Goal: Book appointment/travel/reservation

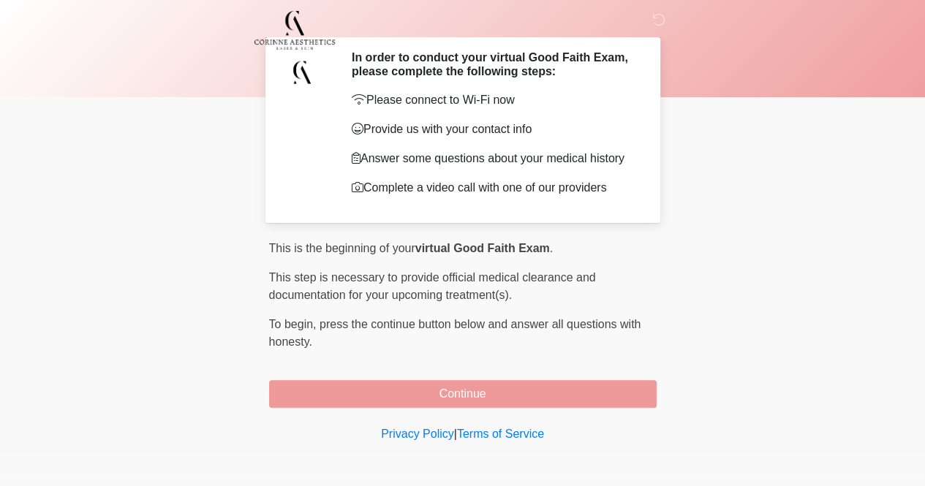
scroll to position [49, 0]
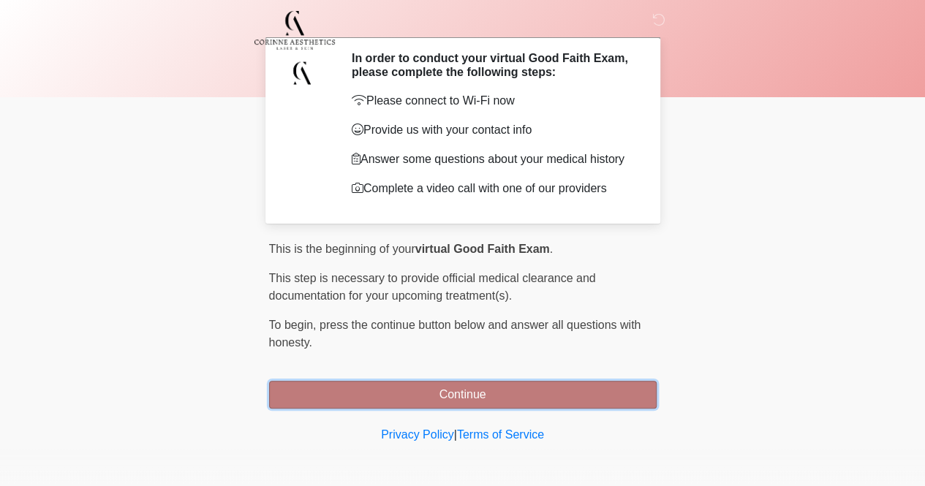
click at [456, 400] on button "Continue" at bounding box center [462, 395] width 387 height 28
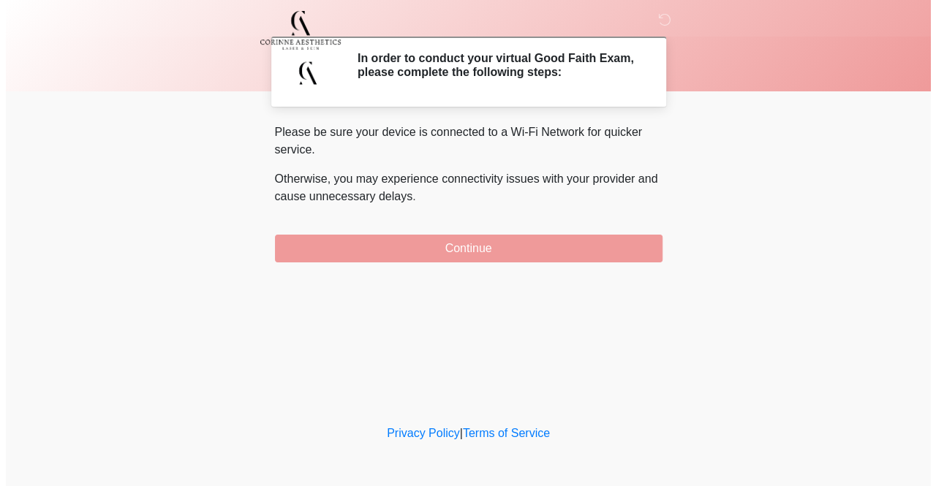
scroll to position [0, 0]
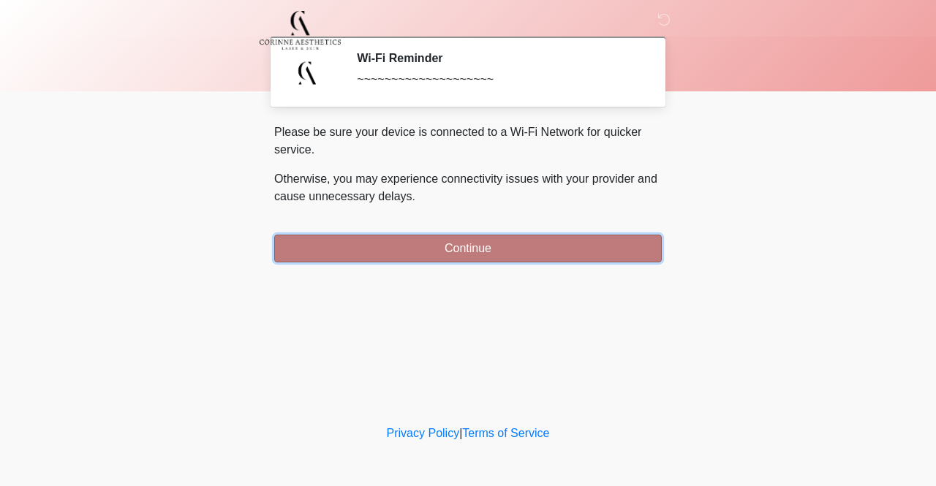
click at [472, 250] on button "Continue" at bounding box center [467, 249] width 387 height 28
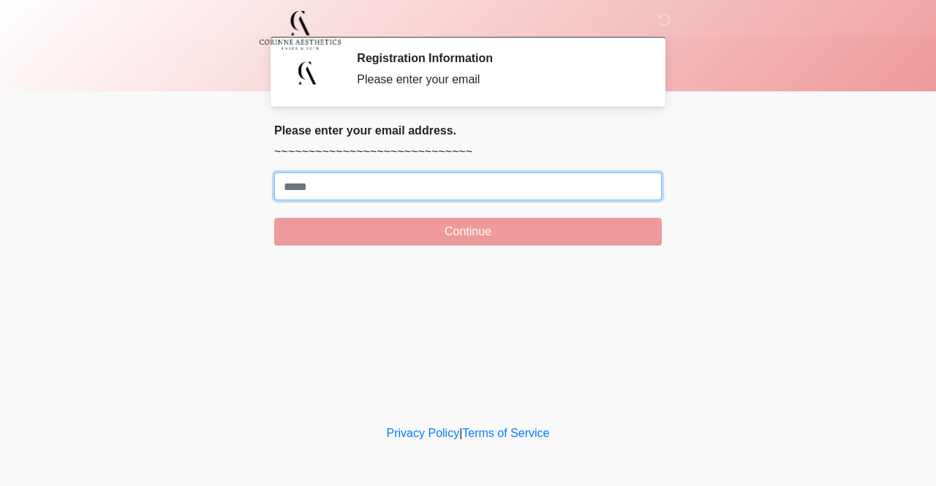
click at [387, 189] on input "Where should we email your treatment plan?" at bounding box center [467, 187] width 387 height 28
type input "**********"
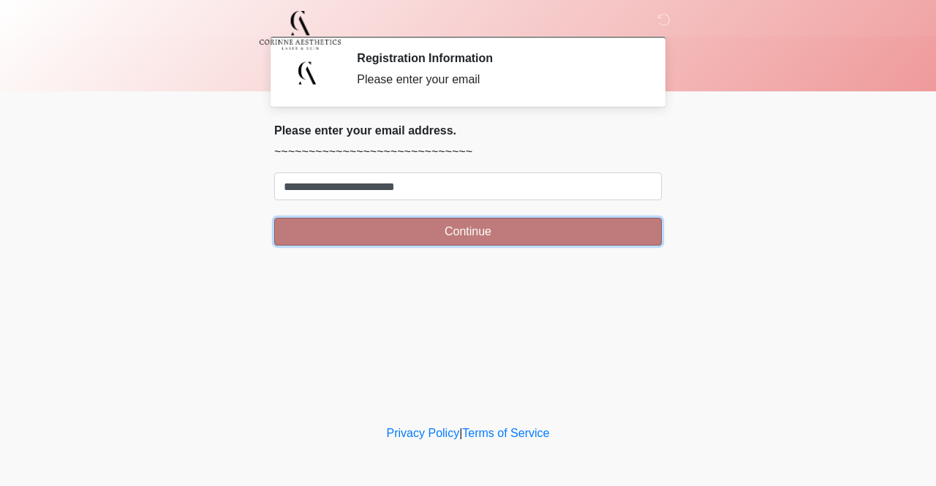
click at [438, 232] on button "Continue" at bounding box center [467, 232] width 387 height 28
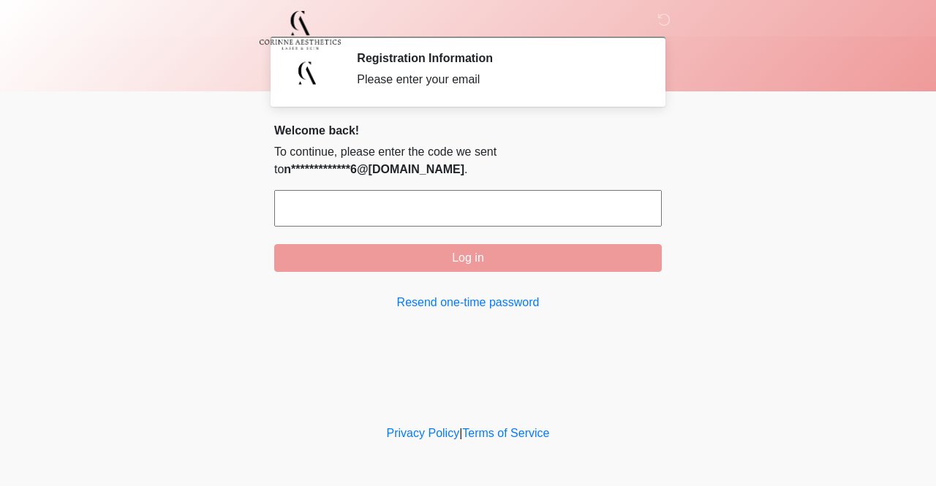
click at [399, 205] on input "text" at bounding box center [467, 208] width 387 height 37
click at [662, 12] on div at bounding box center [457, 30] width 439 height 61
click at [413, 211] on input "text" at bounding box center [467, 208] width 387 height 37
click at [274, 244] on button "Log in" at bounding box center [467, 258] width 387 height 28
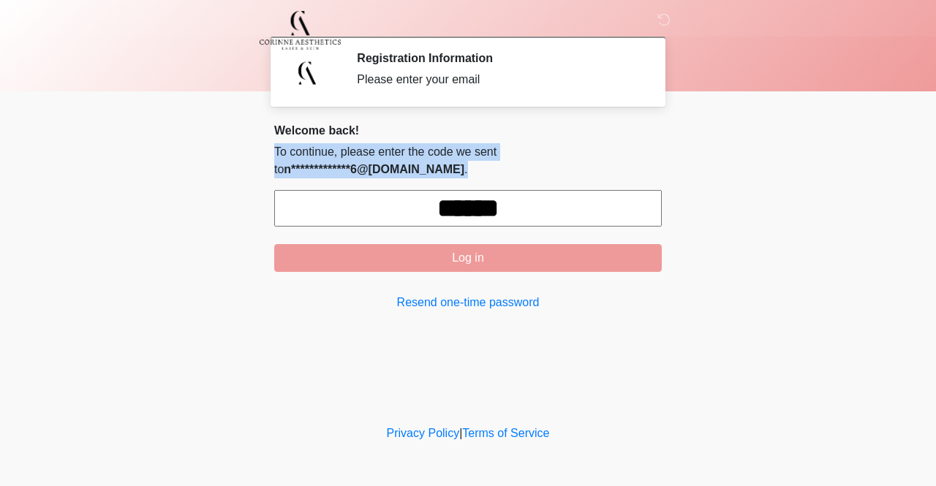
drag, startPoint x: 573, startPoint y: 135, endPoint x: 573, endPoint y: 184, distance: 49.0
click at [573, 184] on div "**********" at bounding box center [467, 218] width 387 height 188
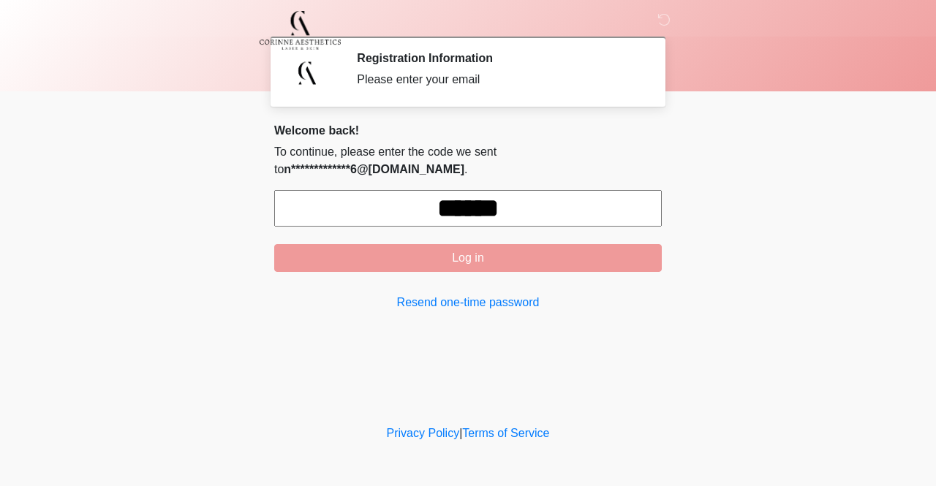
click at [527, 221] on input "******" at bounding box center [467, 208] width 387 height 37
type input "*"
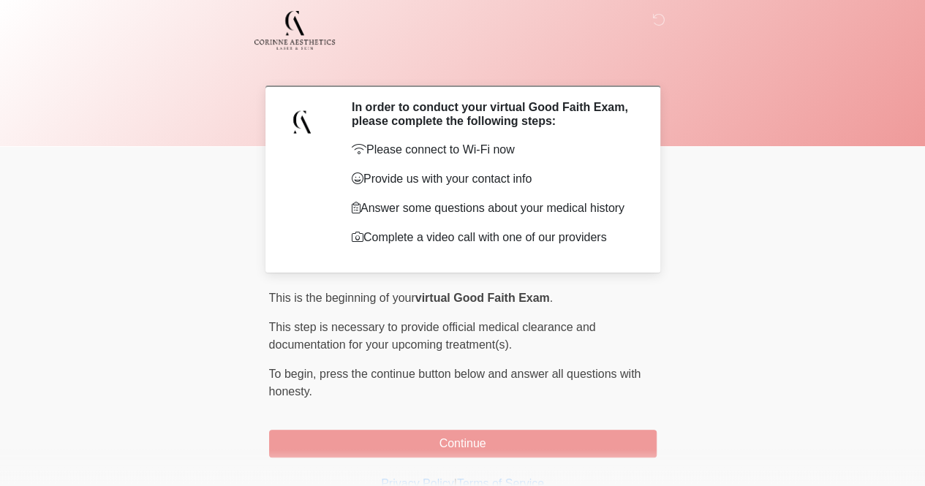
scroll to position [50, 0]
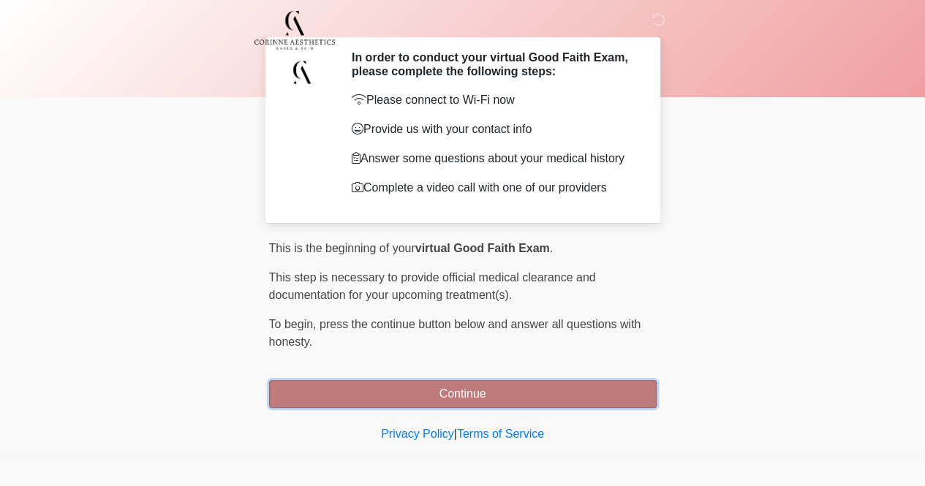
click at [465, 400] on button "Continue" at bounding box center [462, 394] width 387 height 28
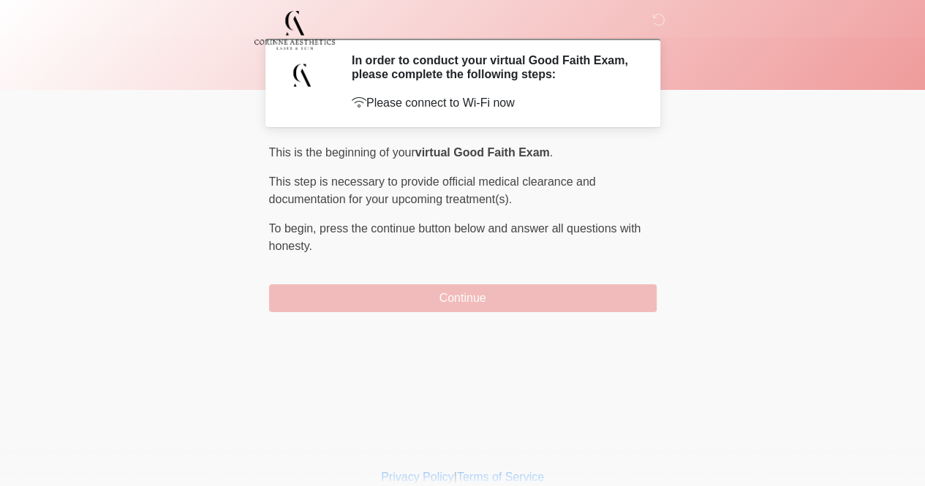
scroll to position [0, 0]
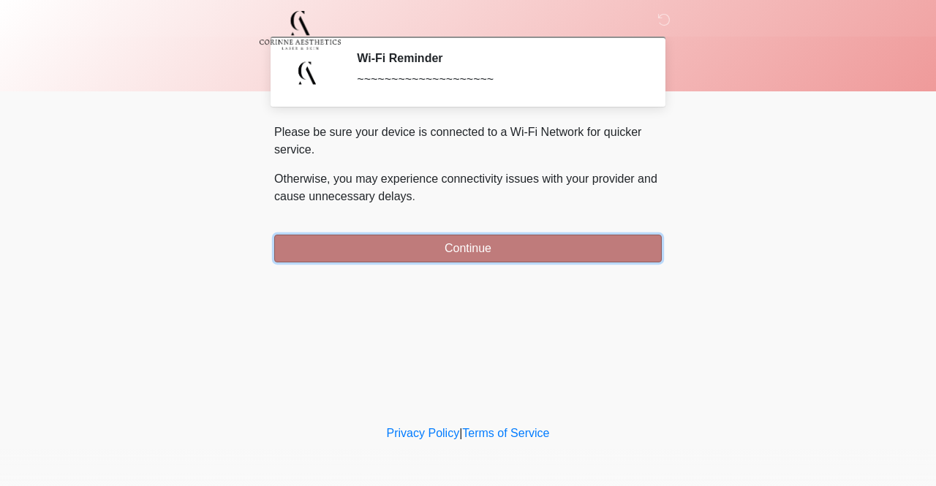
click at [523, 249] on button "Continue" at bounding box center [467, 249] width 387 height 28
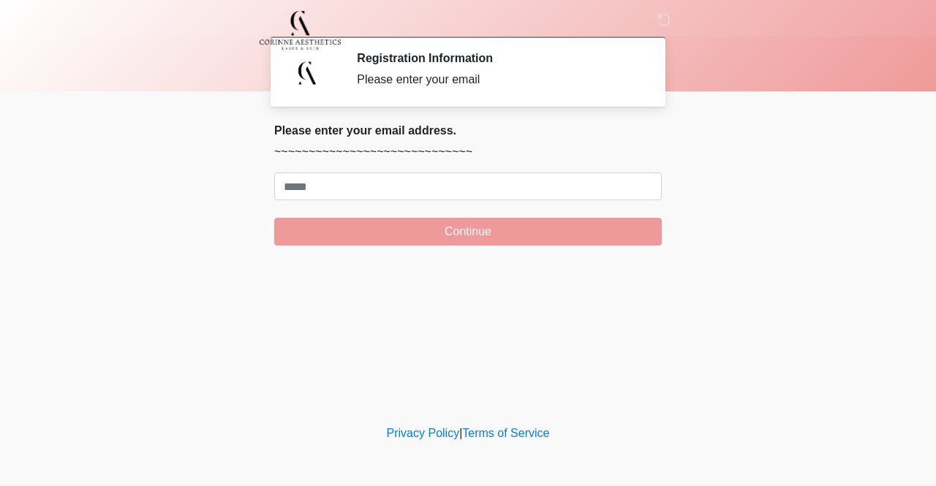
click at [521, 204] on form "Continue" at bounding box center [467, 209] width 387 height 73
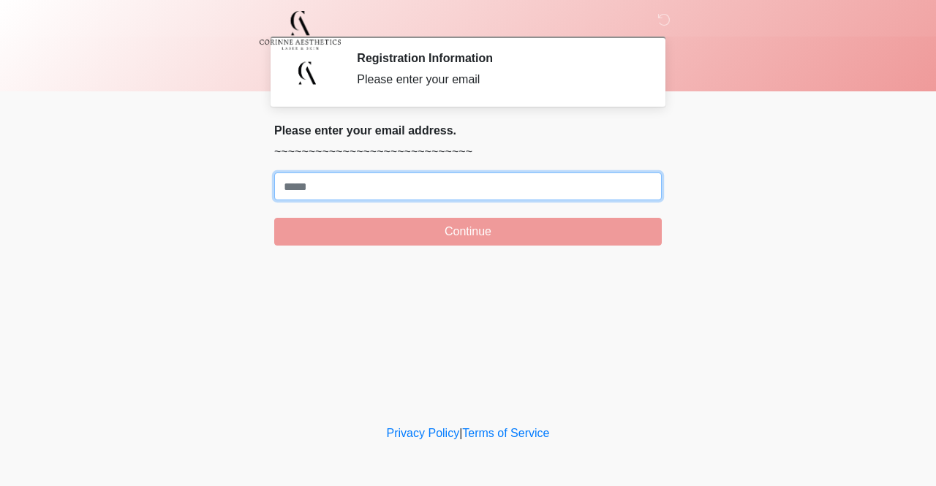
click at [521, 194] on input "Where should we email your treatment plan?" at bounding box center [467, 187] width 387 height 28
type input "**********"
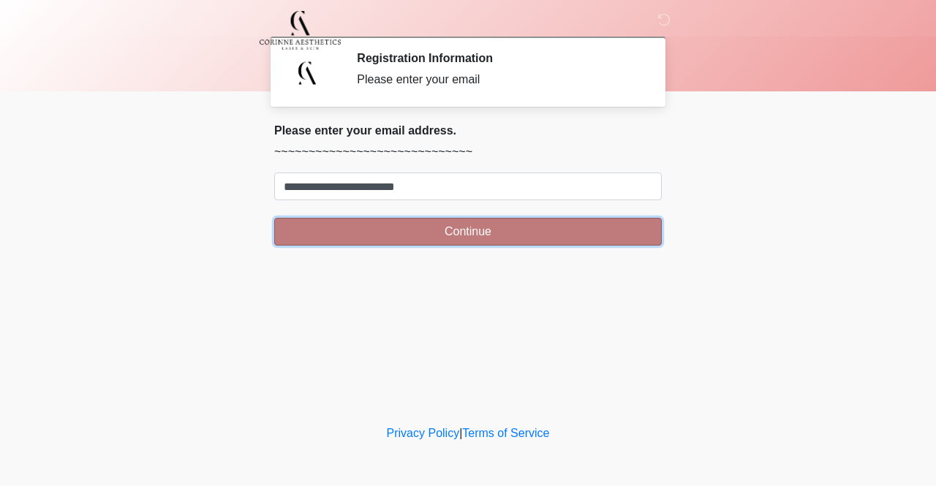
click at [479, 239] on button "Continue" at bounding box center [467, 232] width 387 height 28
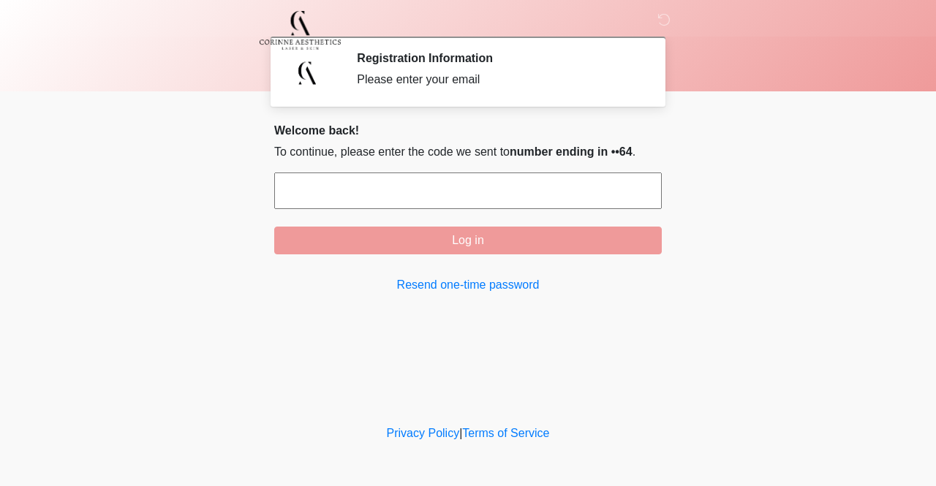
click at [488, 199] on input "text" at bounding box center [467, 191] width 387 height 37
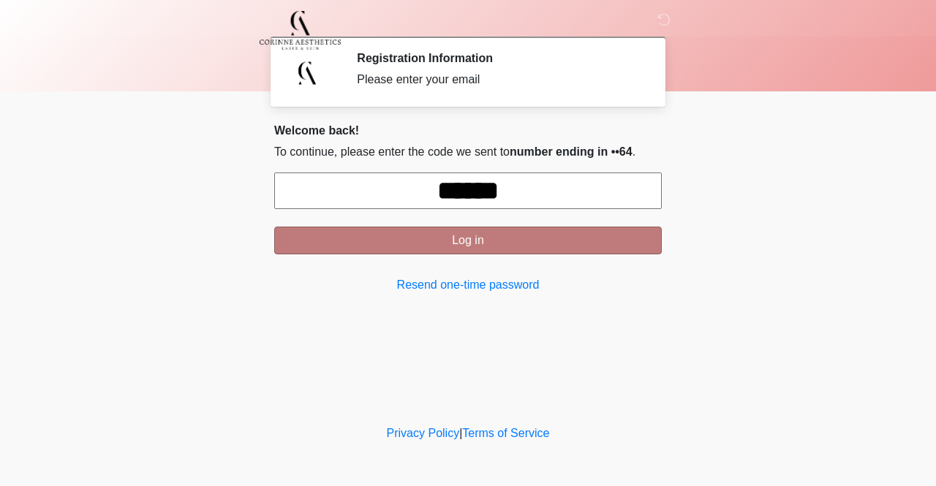
type input "******"
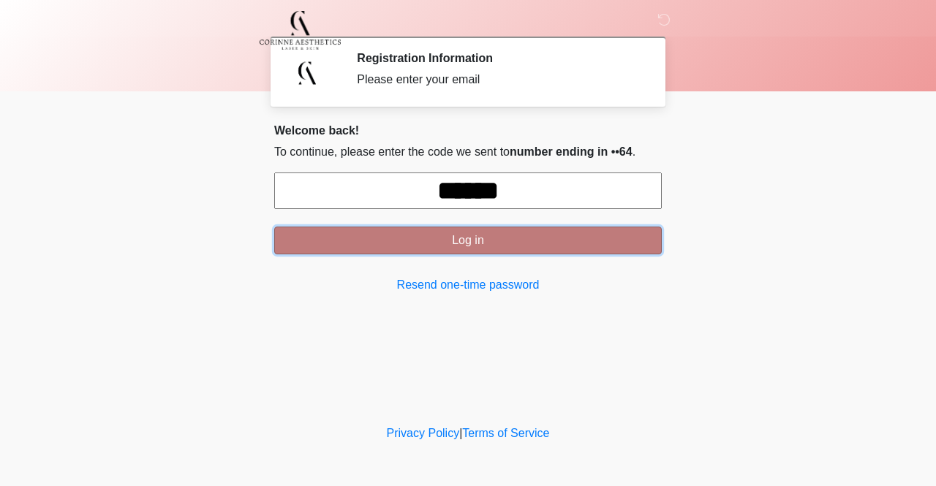
click at [472, 237] on button "Log in" at bounding box center [467, 241] width 387 height 28
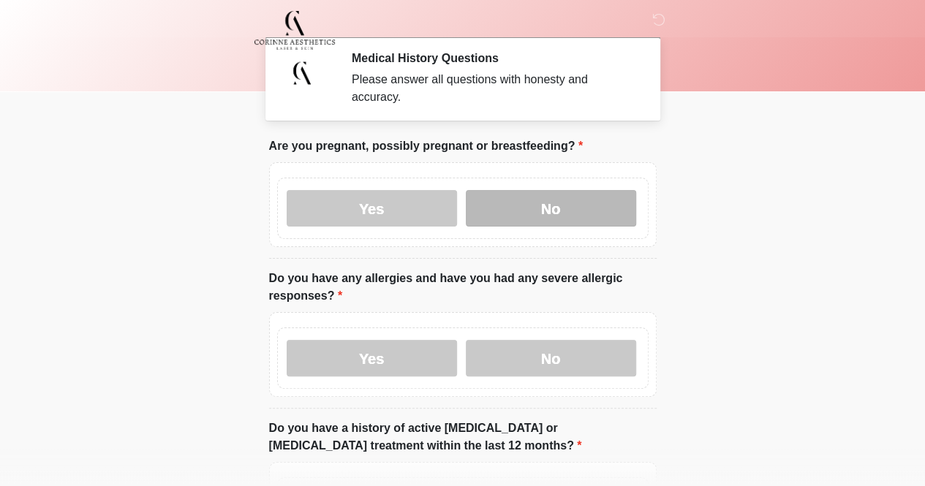
click at [521, 190] on label "No" at bounding box center [551, 208] width 170 height 37
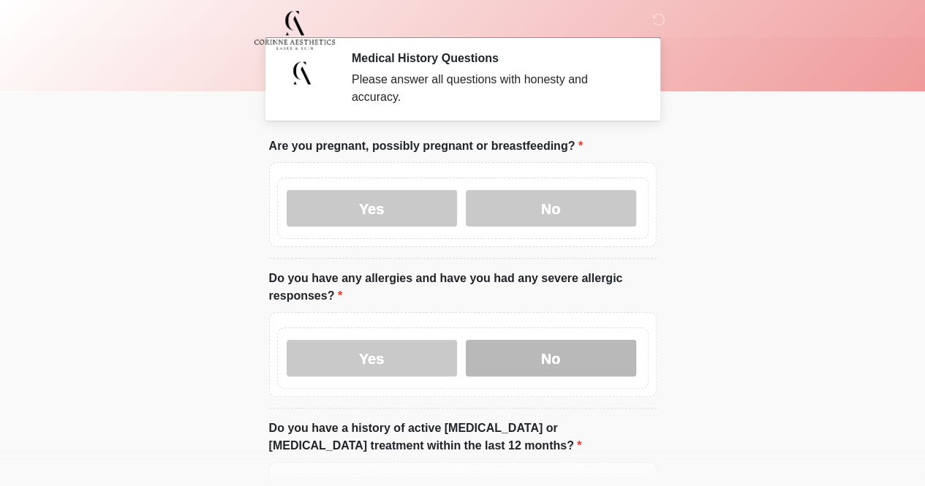
click at [516, 340] on label "No" at bounding box center [551, 358] width 170 height 37
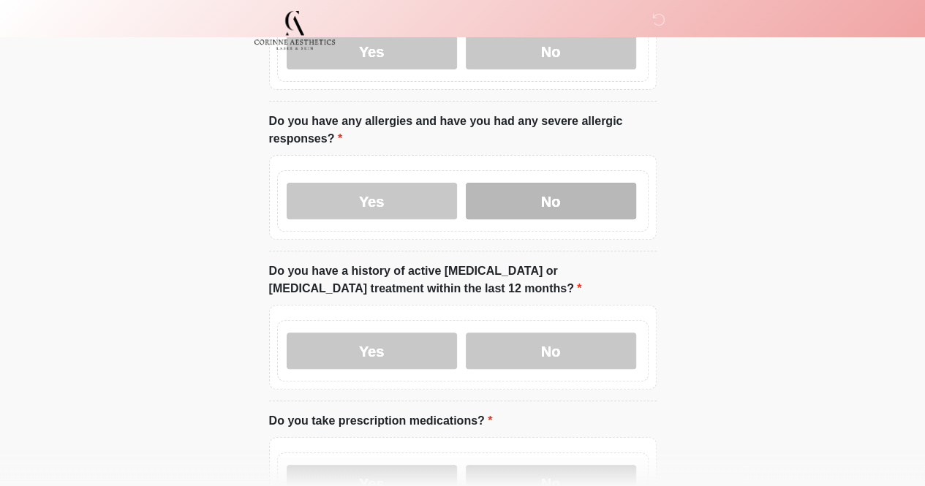
scroll to position [186, 0]
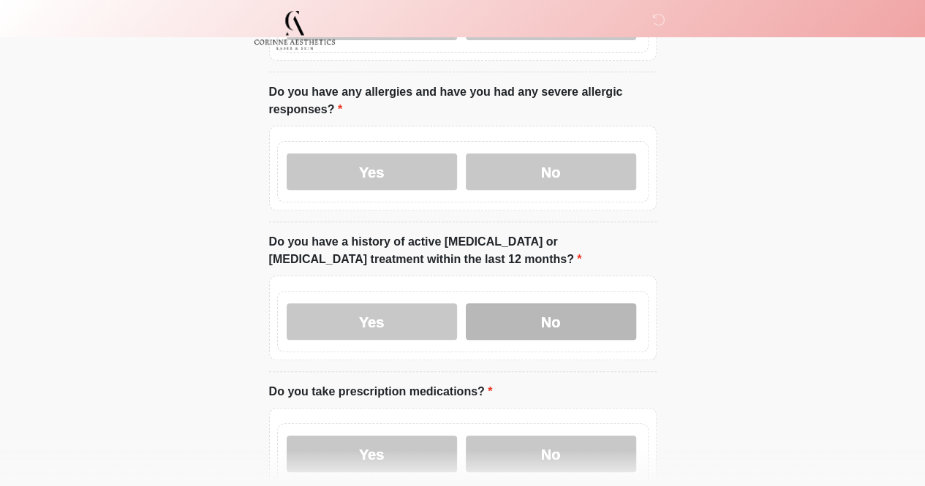
drag, startPoint x: 518, startPoint y: 312, endPoint x: 551, endPoint y: 306, distance: 34.3
click at [551, 306] on label "No" at bounding box center [551, 321] width 170 height 37
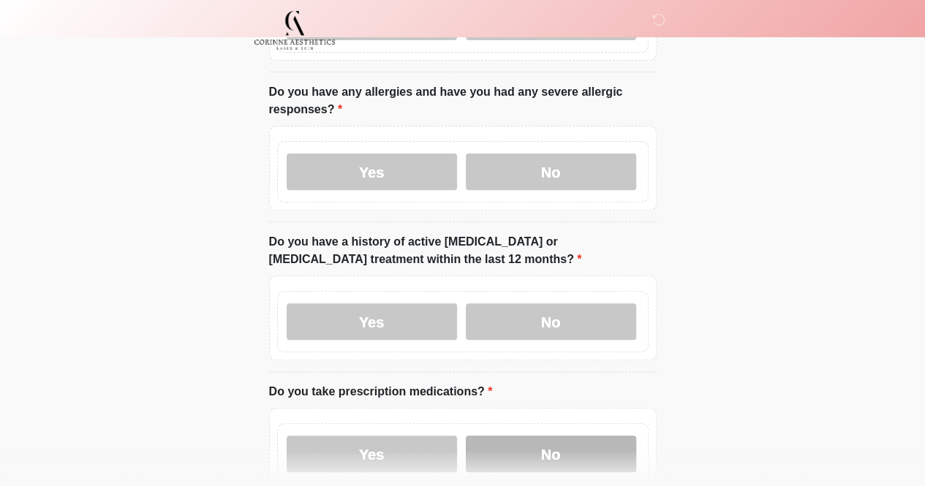
drag, startPoint x: 551, startPoint y: 306, endPoint x: 532, endPoint y: 436, distance: 132.2
click at [532, 436] on label "No" at bounding box center [551, 454] width 170 height 37
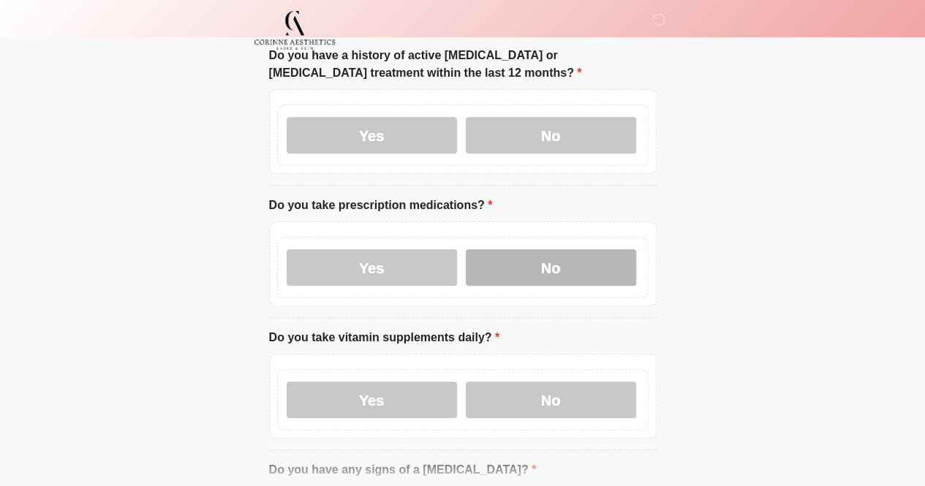
scroll to position [374, 0]
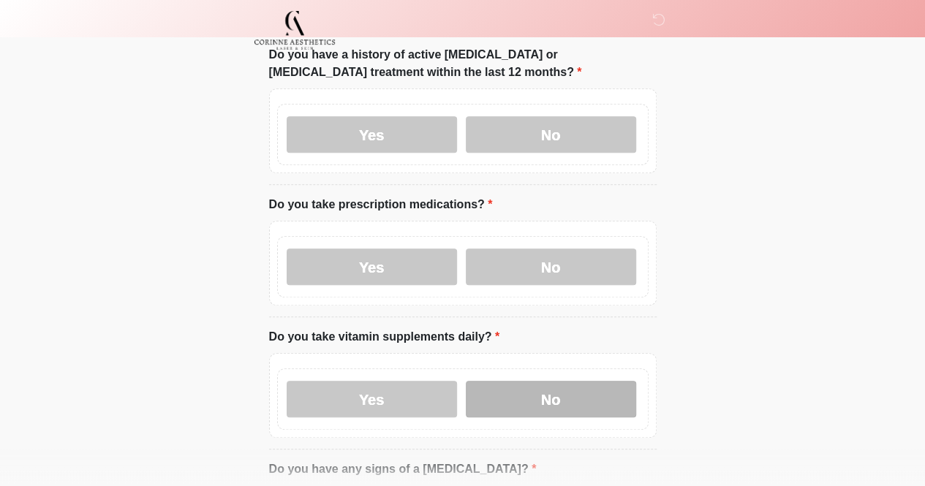
click at [538, 393] on label "No" at bounding box center [551, 399] width 170 height 37
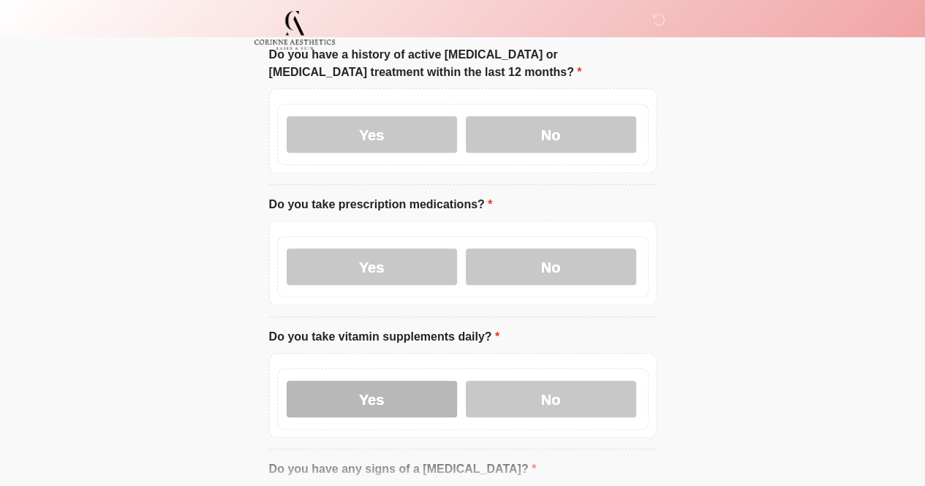
click at [431, 384] on label "Yes" at bounding box center [372, 399] width 170 height 37
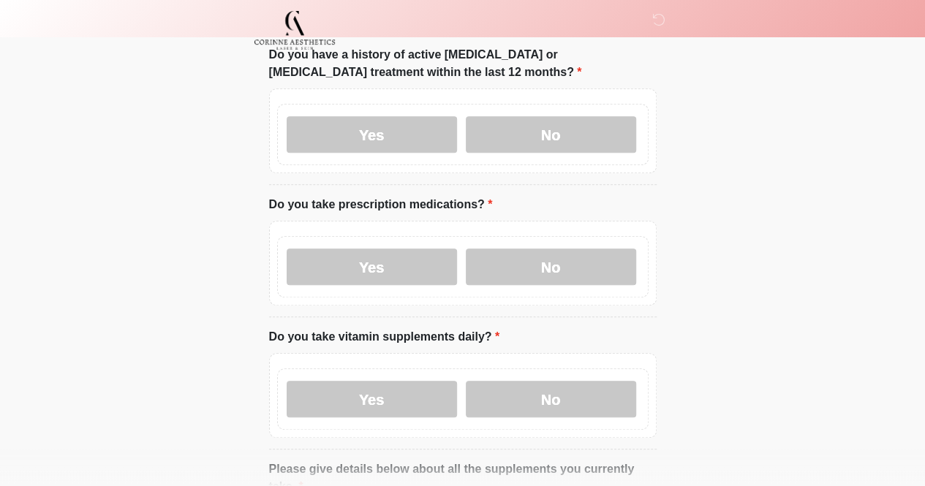
scroll to position [493, 0]
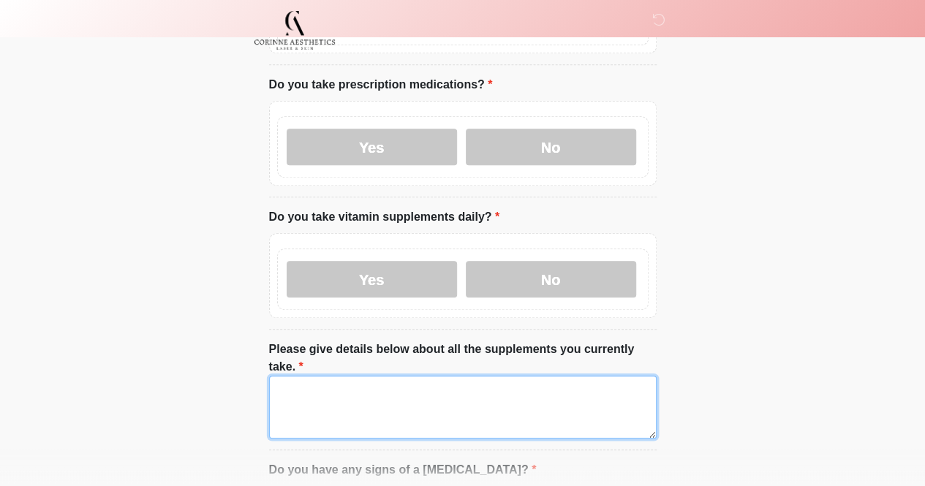
click at [361, 376] on textarea "Please give details below about all the supplements you currently take." at bounding box center [462, 407] width 387 height 63
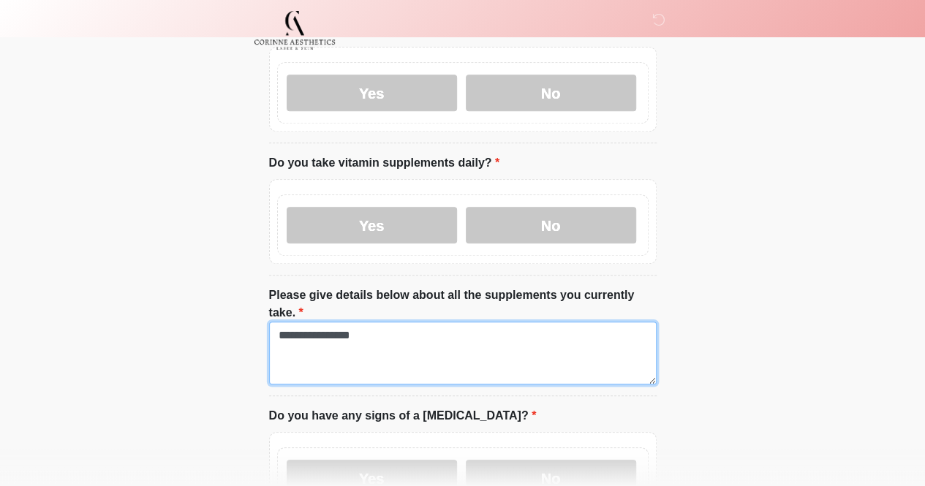
click at [326, 322] on textarea "**********" at bounding box center [462, 353] width 387 height 63
click at [328, 322] on textarea "**********" at bounding box center [462, 353] width 387 height 63
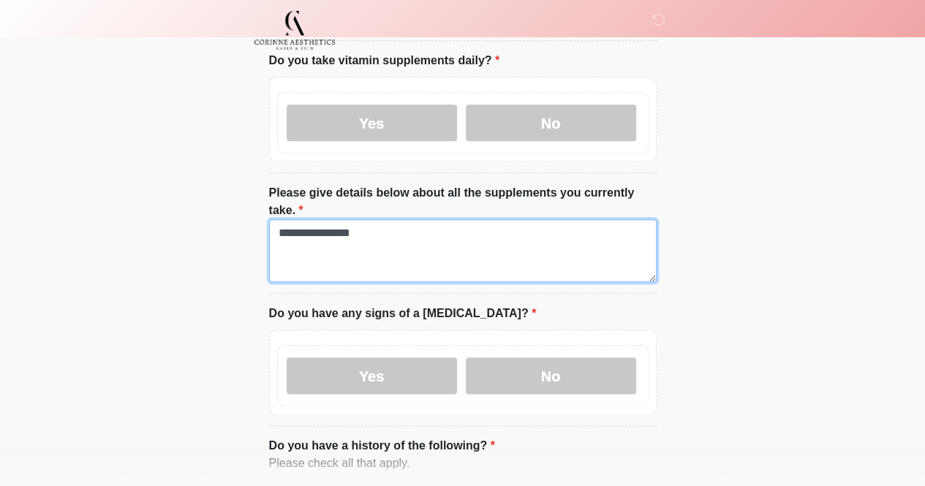
scroll to position [652, 0]
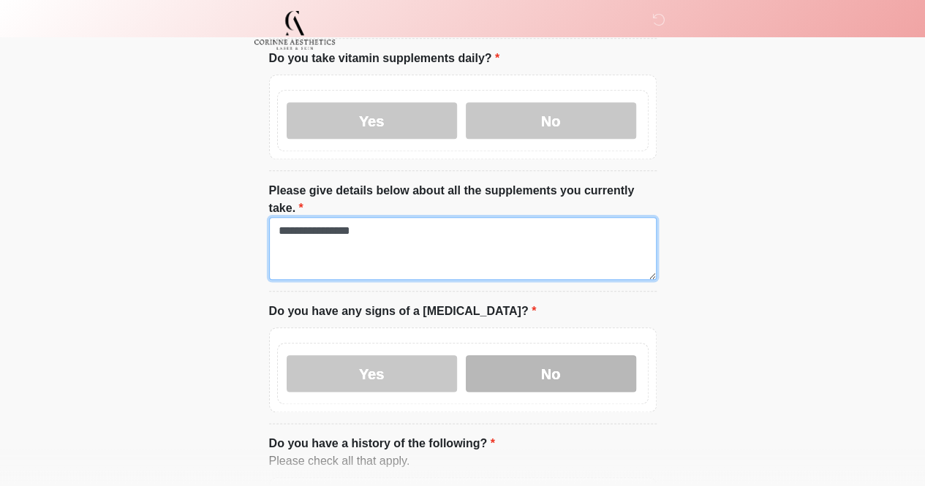
type textarea "**********"
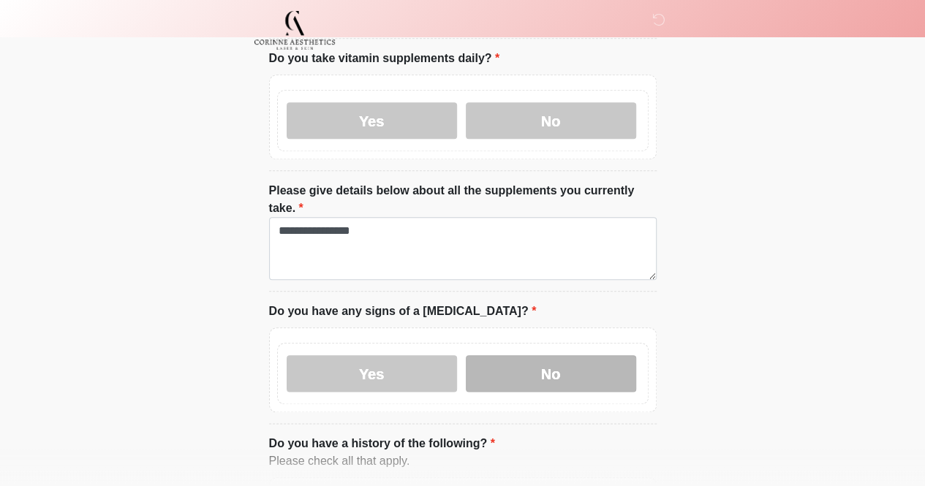
click at [512, 355] on label "No" at bounding box center [551, 373] width 170 height 37
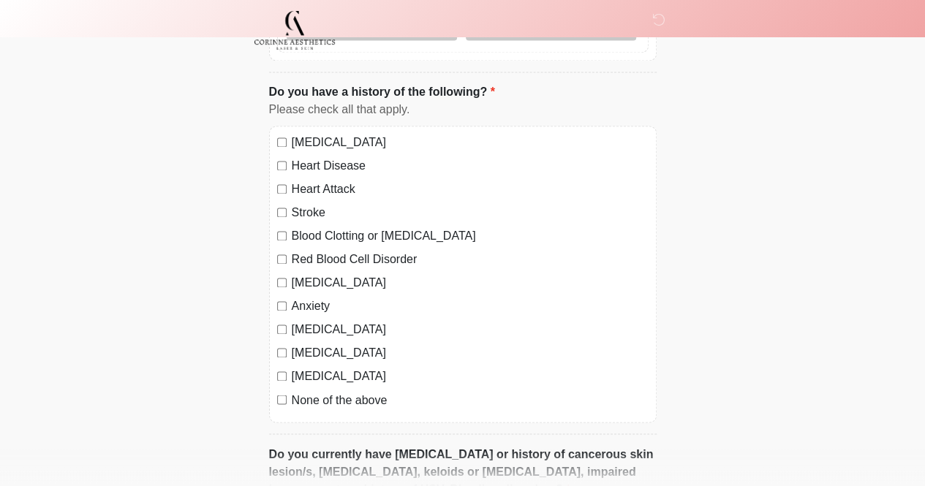
scroll to position [1005, 0]
click at [290, 390] on div "None of the above" at bounding box center [462, 399] width 371 height 18
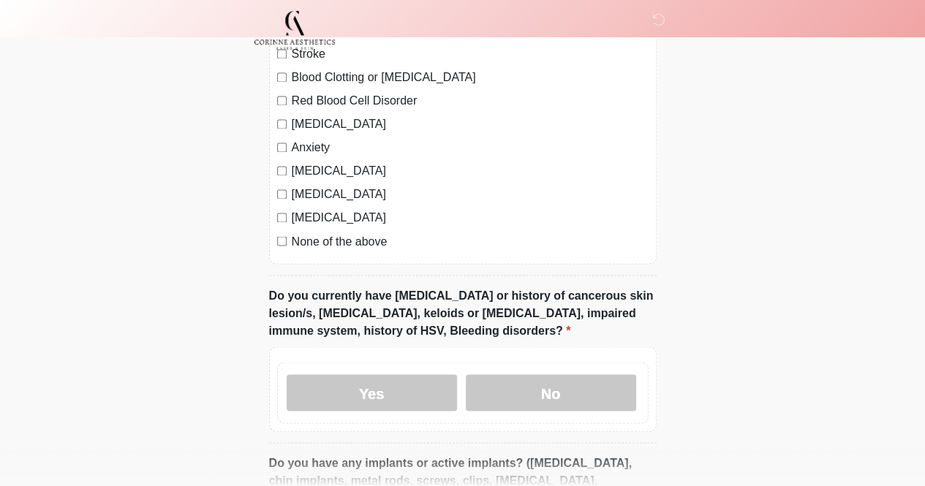
scroll to position [1191, 0]
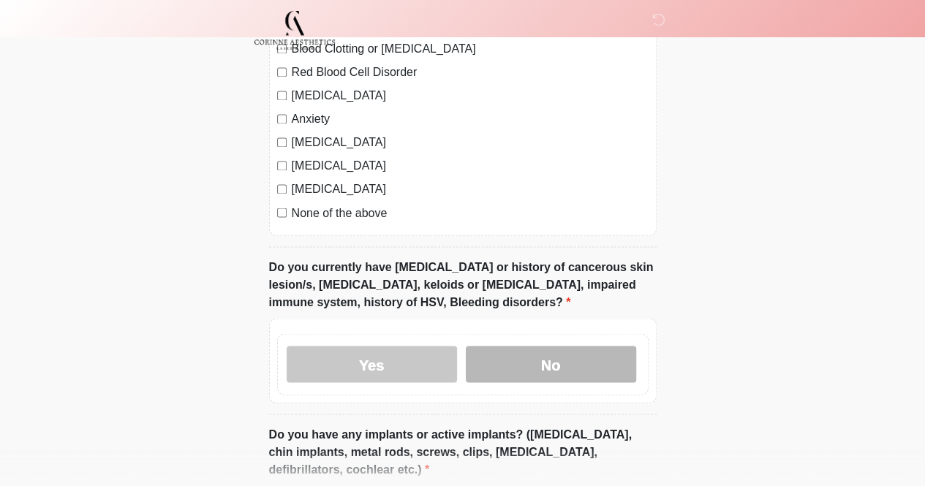
click at [540, 346] on label "No" at bounding box center [551, 364] width 170 height 37
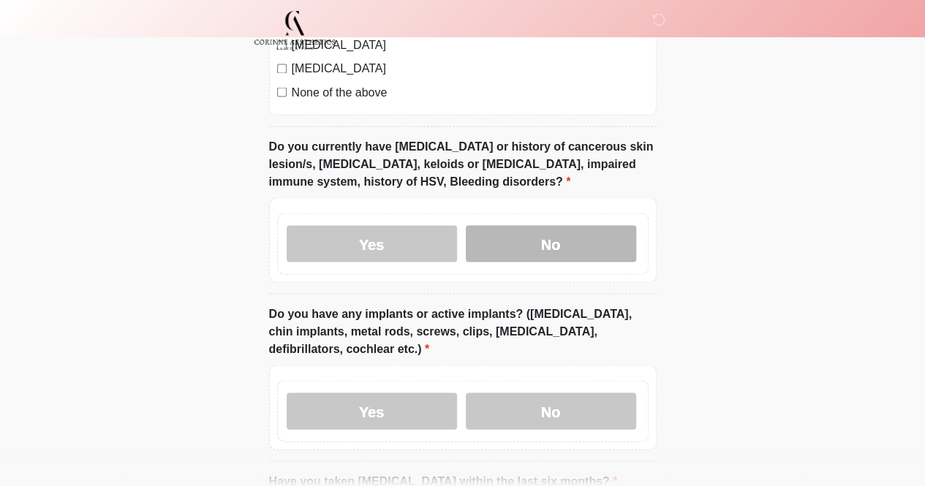
scroll to position [1328, 0]
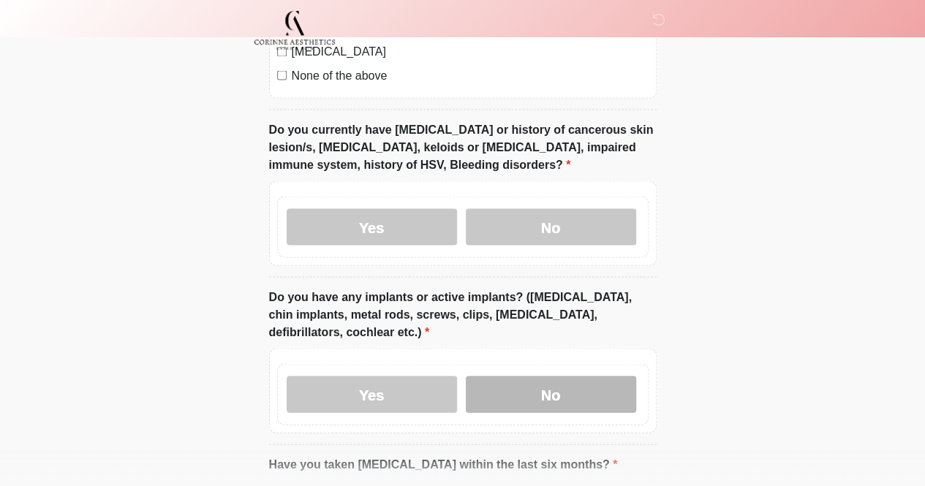
click at [543, 376] on label "No" at bounding box center [551, 394] width 170 height 37
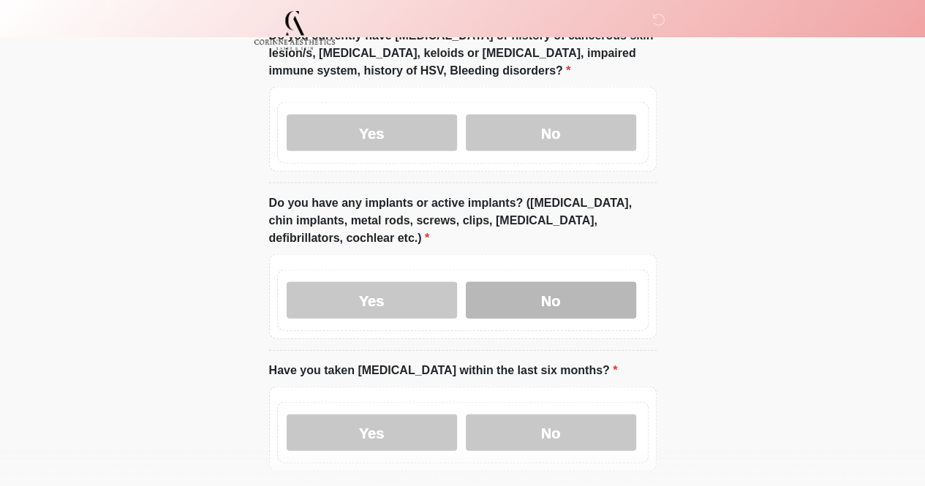
scroll to position [1440, 0]
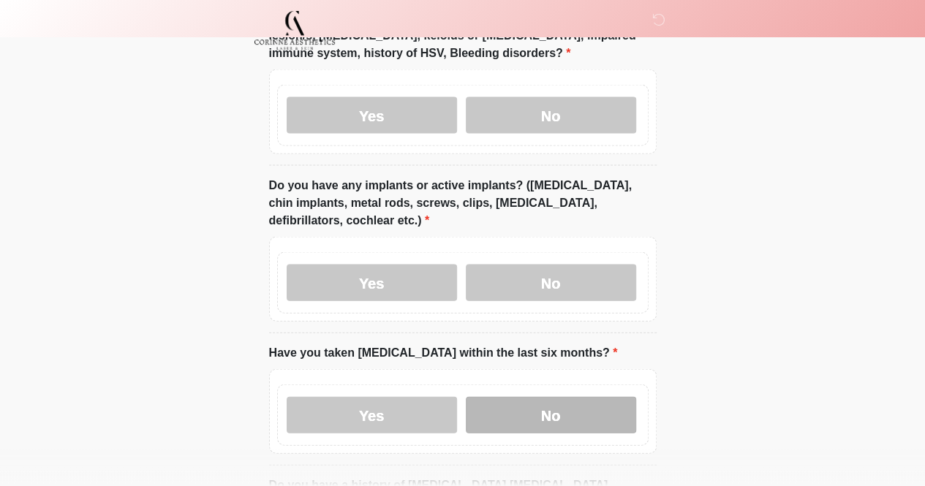
click at [535, 397] on label "No" at bounding box center [551, 415] width 170 height 37
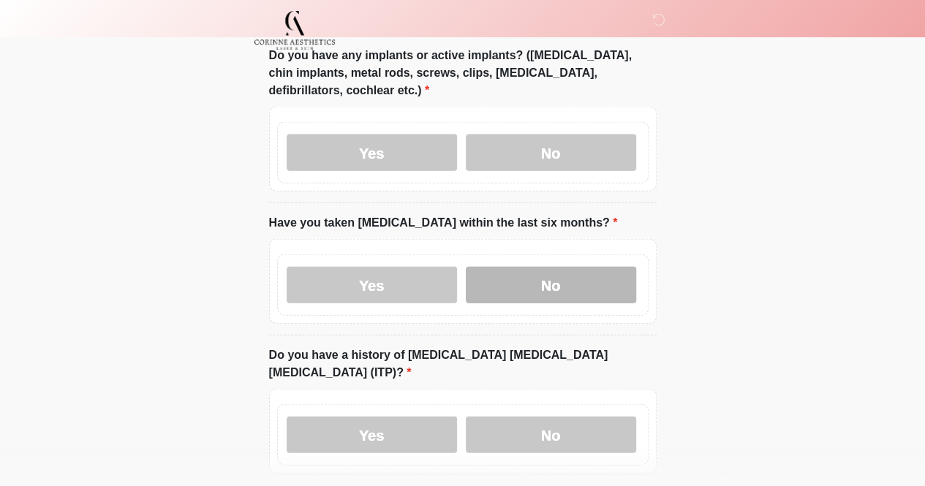
scroll to position [1575, 0]
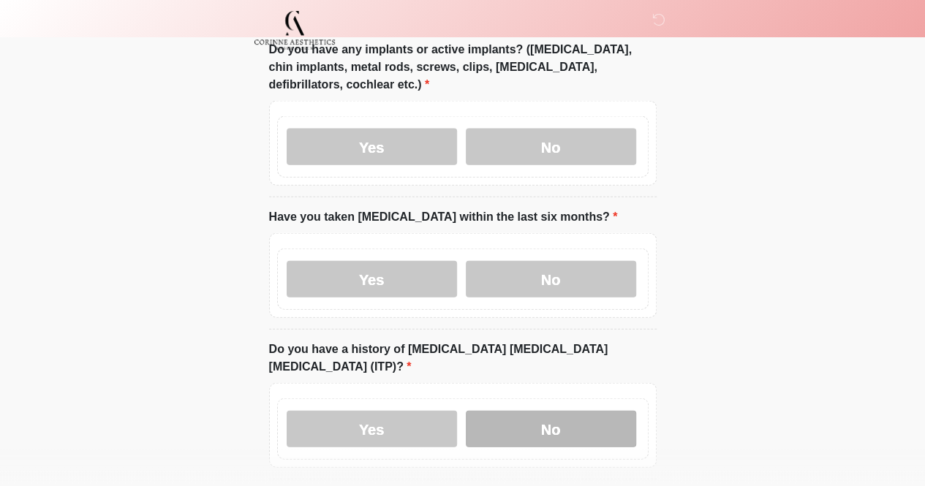
click at [544, 411] on label "No" at bounding box center [551, 429] width 170 height 37
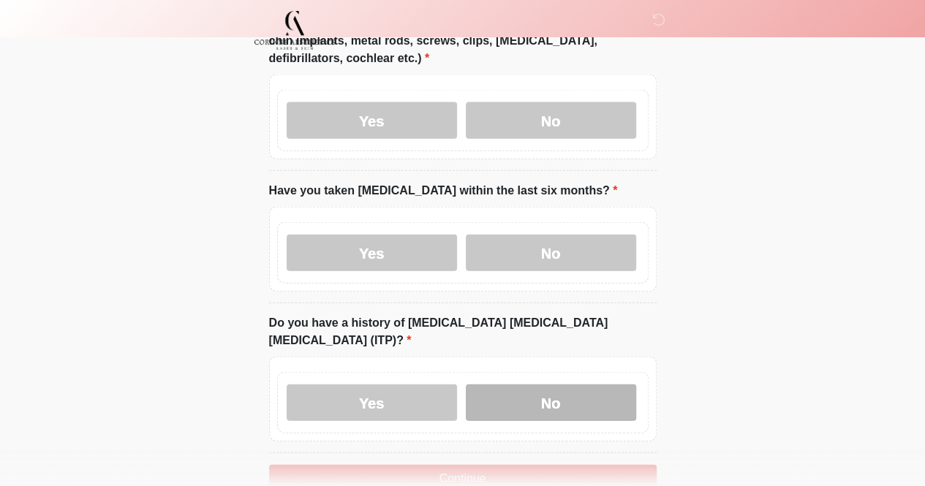
scroll to position [1603, 0]
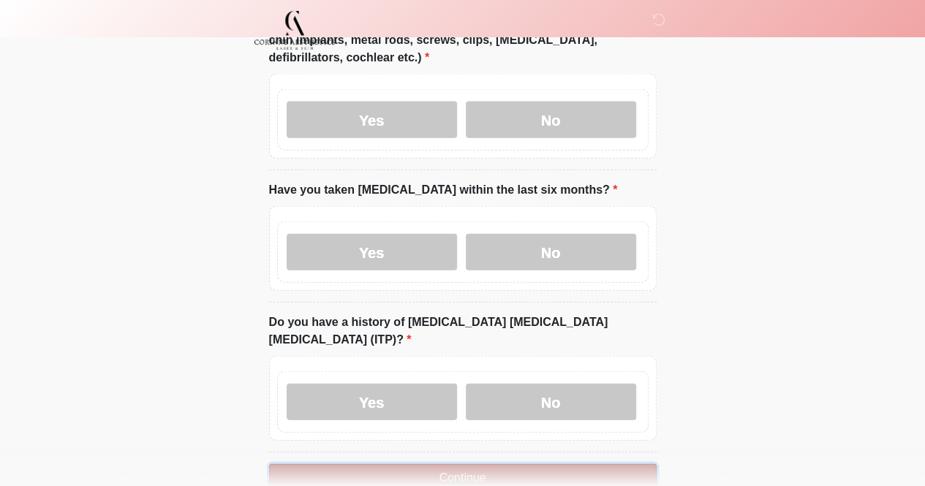
click at [515, 464] on button "Continue" at bounding box center [462, 478] width 387 height 28
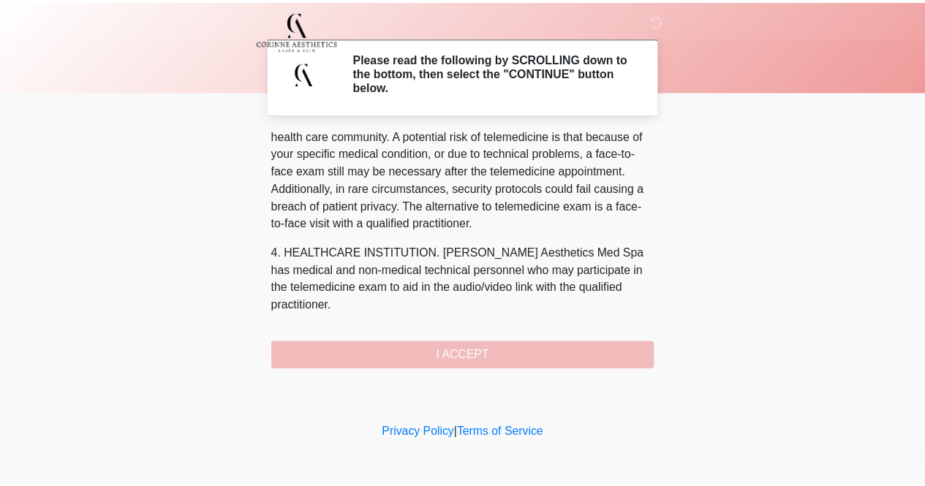
scroll to position [671, 0]
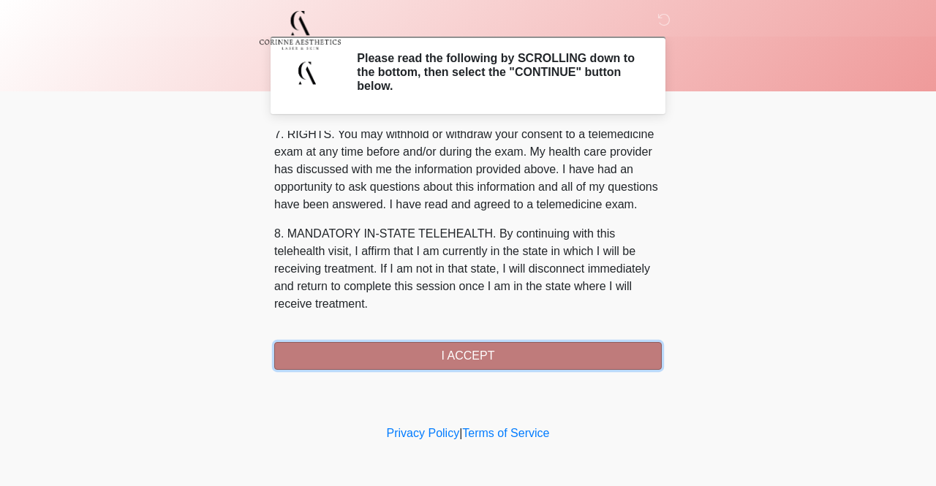
click at [482, 358] on button "I ACCEPT" at bounding box center [467, 356] width 387 height 28
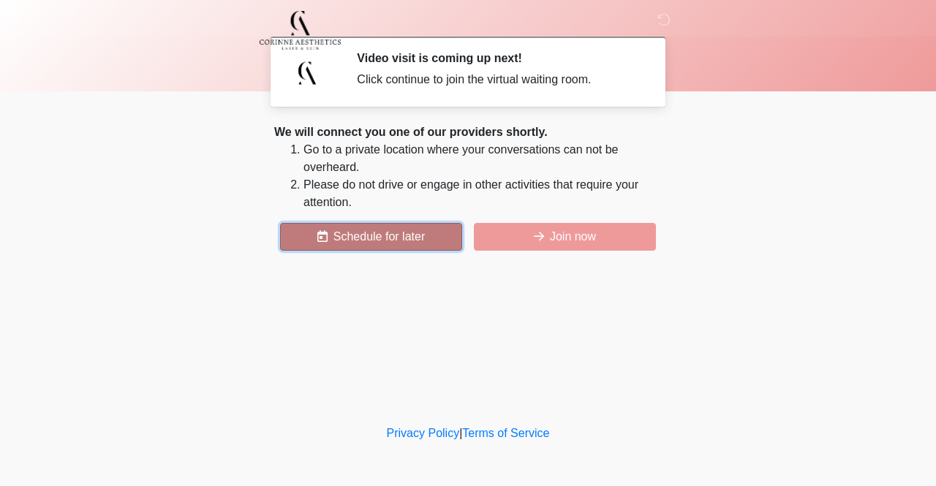
click at [409, 236] on button "Schedule for later" at bounding box center [371, 237] width 182 height 28
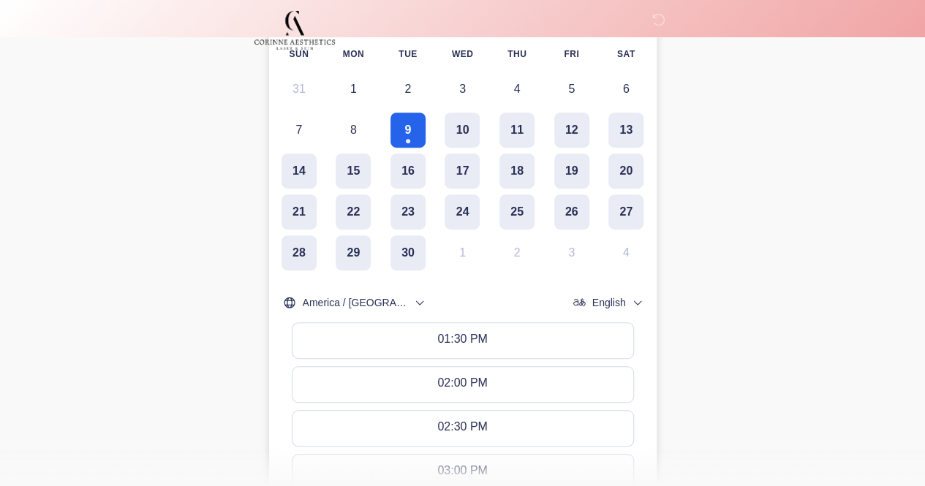
scroll to position [306, 0]
click at [462, 128] on button "10" at bounding box center [461, 130] width 35 height 35
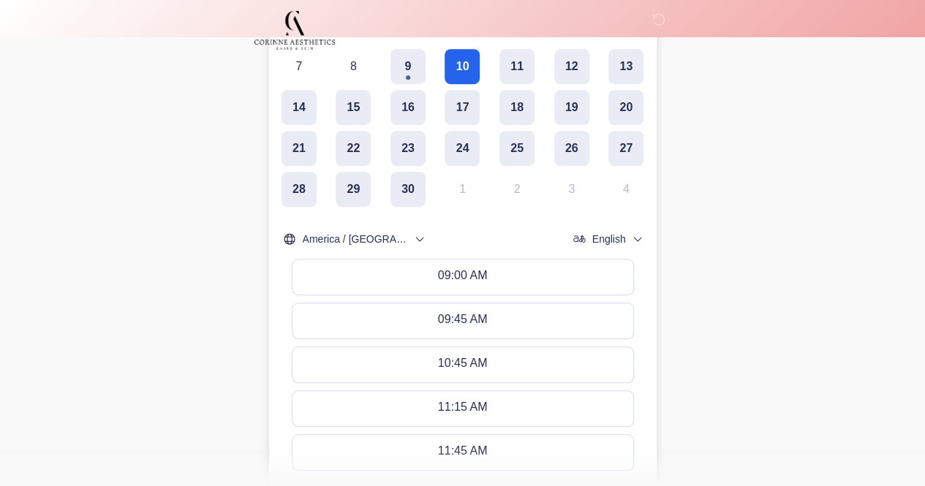
scroll to position [368, 0]
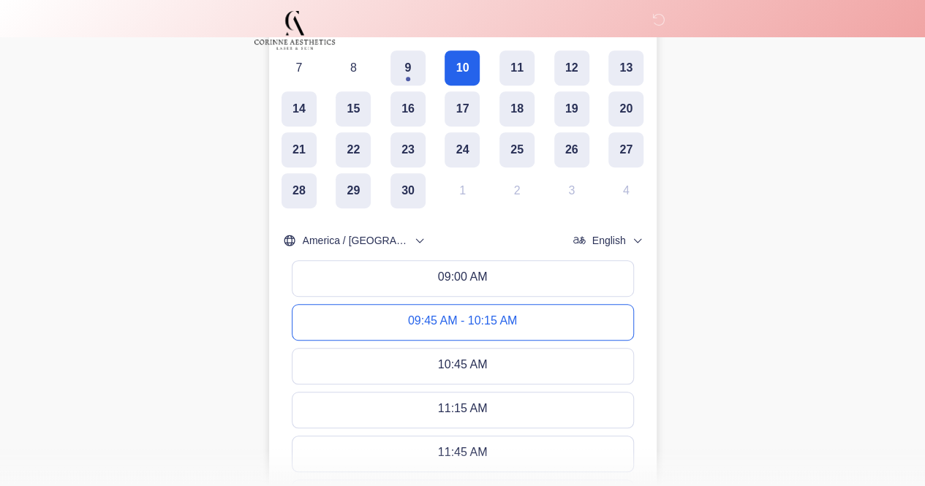
click at [470, 324] on div "09:45 AM - 10:15 AM" at bounding box center [462, 322] width 109 height 16
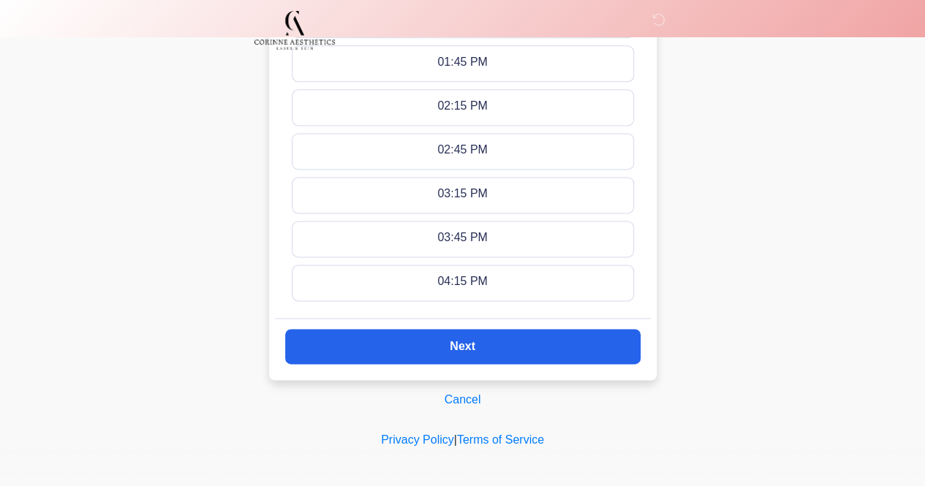
scroll to position [937, 0]
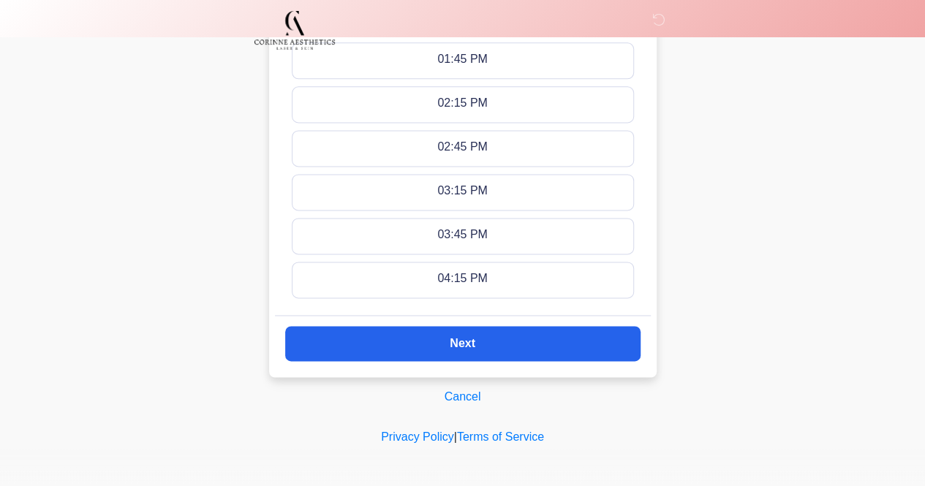
click at [495, 354] on button "Next" at bounding box center [462, 343] width 355 height 35
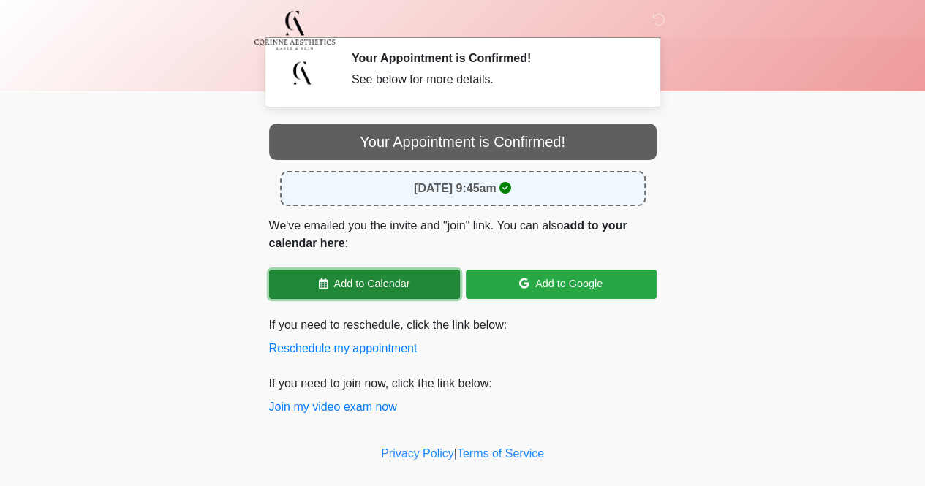
click at [434, 284] on link "Add to Calendar" at bounding box center [364, 284] width 191 height 29
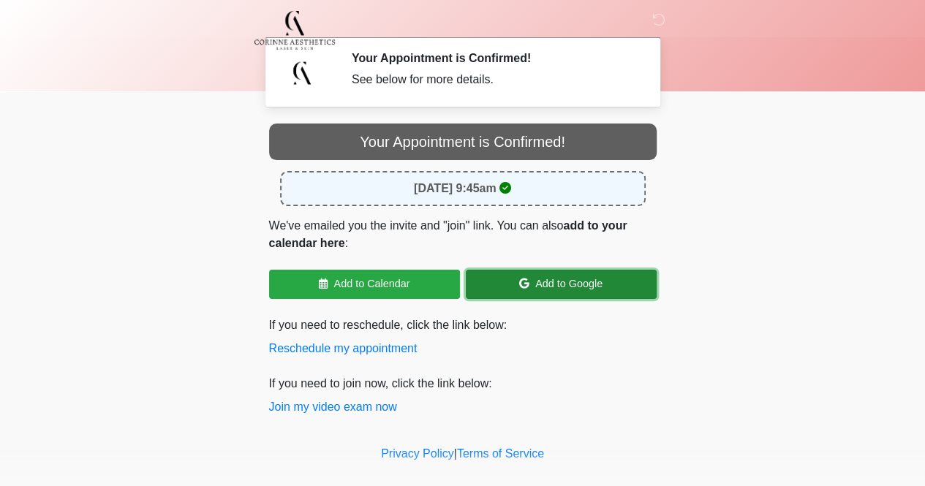
click at [531, 284] on link "Add to Google" at bounding box center [561, 284] width 191 height 29
